Goal: Task Accomplishment & Management: Use online tool/utility

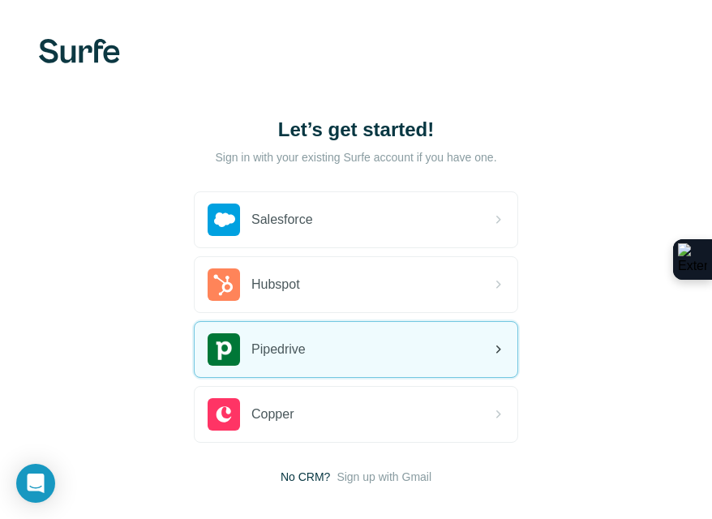
click at [301, 356] on span "Pipedrive" at bounding box center [278, 349] width 54 height 19
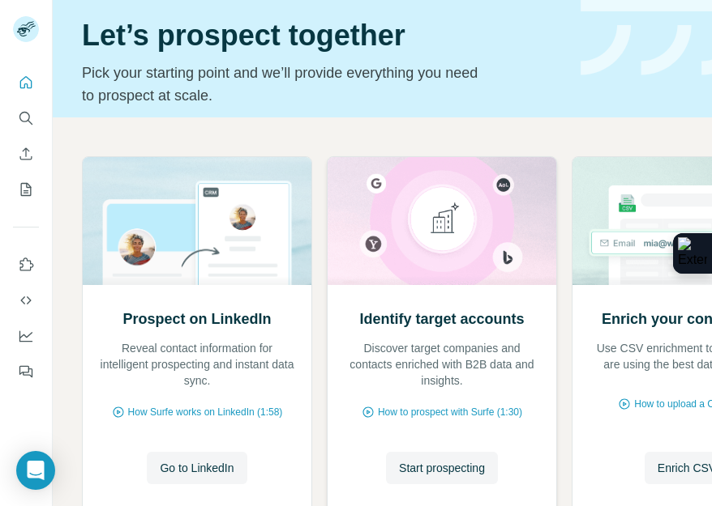
scroll to position [45, 0]
